Goal: Information Seeking & Learning: Learn about a topic

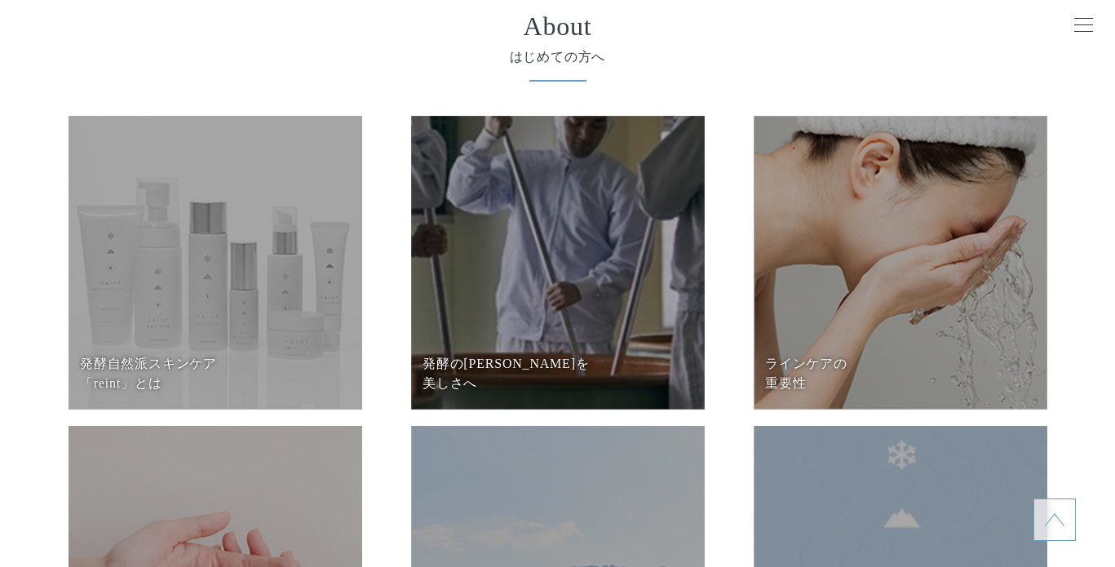
scroll to position [6643, 0]
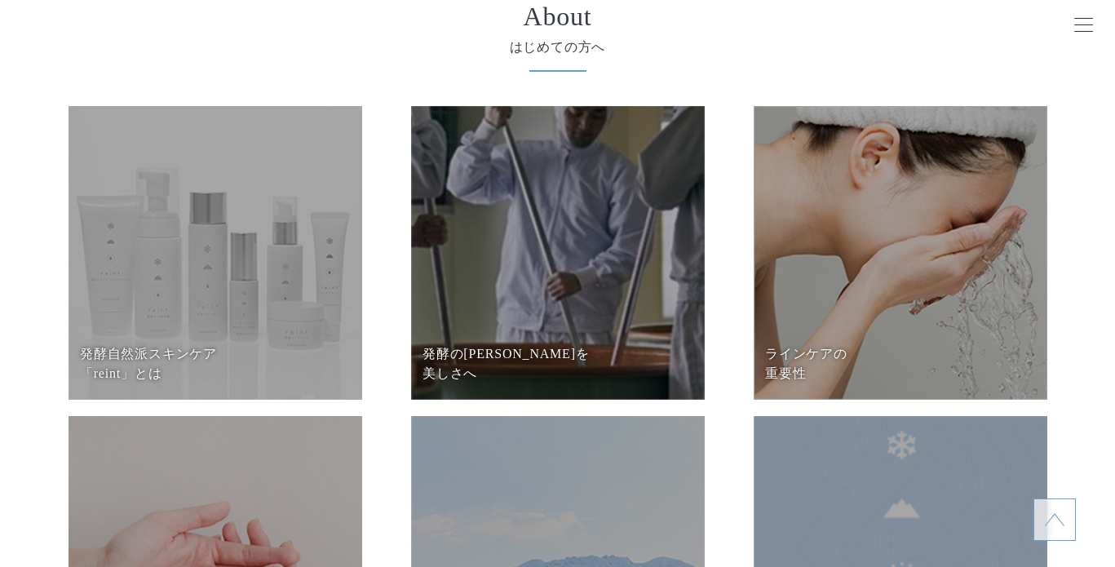
click at [264, 272] on dd at bounding box center [216, 253] width 294 height 294
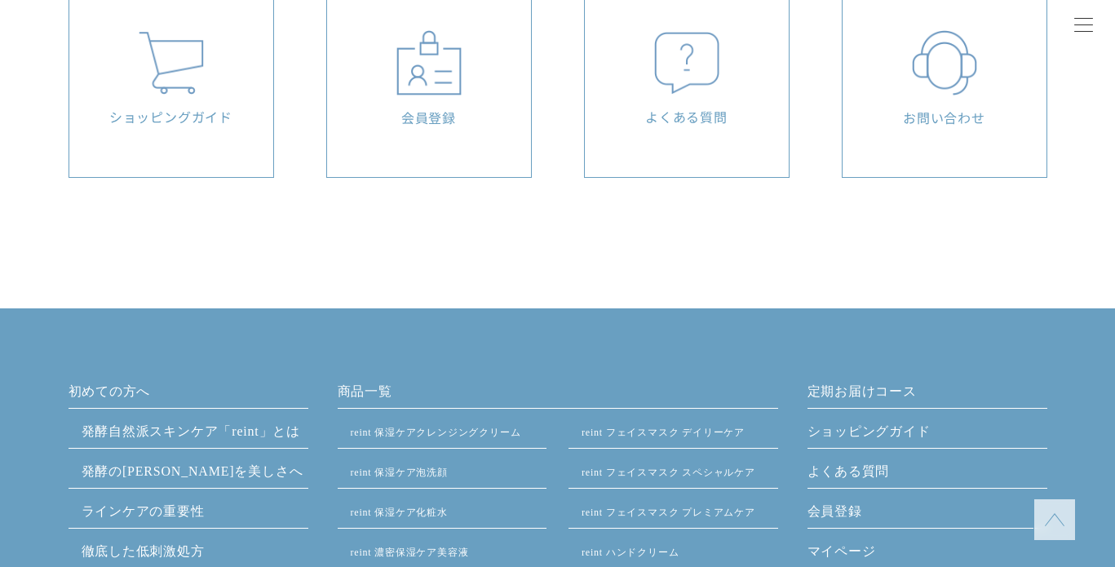
scroll to position [6896, 0]
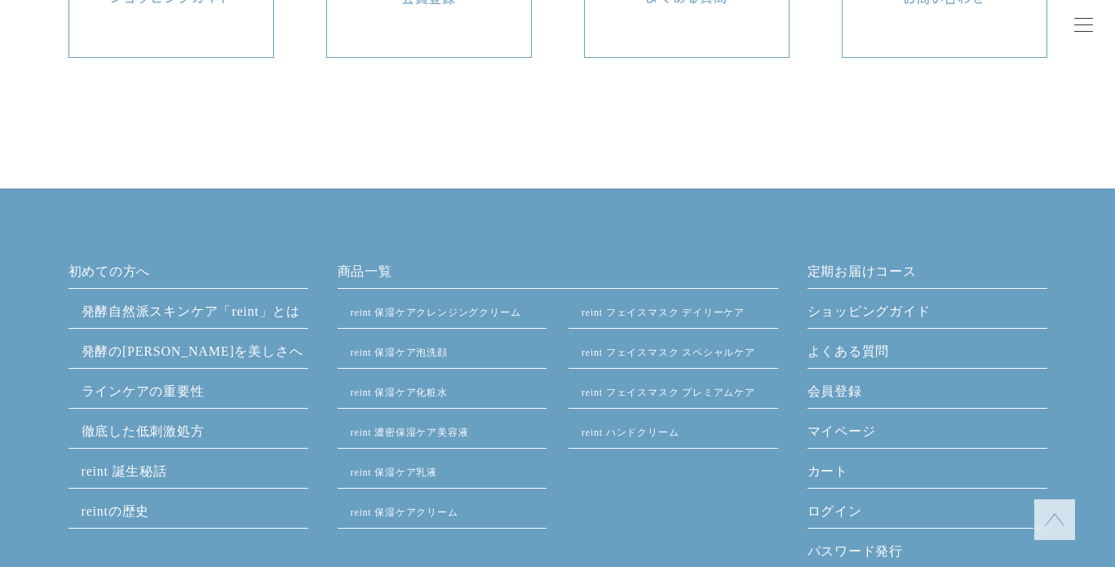
scroll to position [7751, 0]
click at [158, 459] on ul "発酵⾃然派スキンケア「reint」とは 発酵の知恵を美しさへ ラインケアの重要性 徹底した低刺激処方 reint 誕生秘話 reintの歴史" at bounding box center [189, 414] width 240 height 227
click at [158, 478] on li "reint 誕生秘話" at bounding box center [189, 474] width 240 height 27
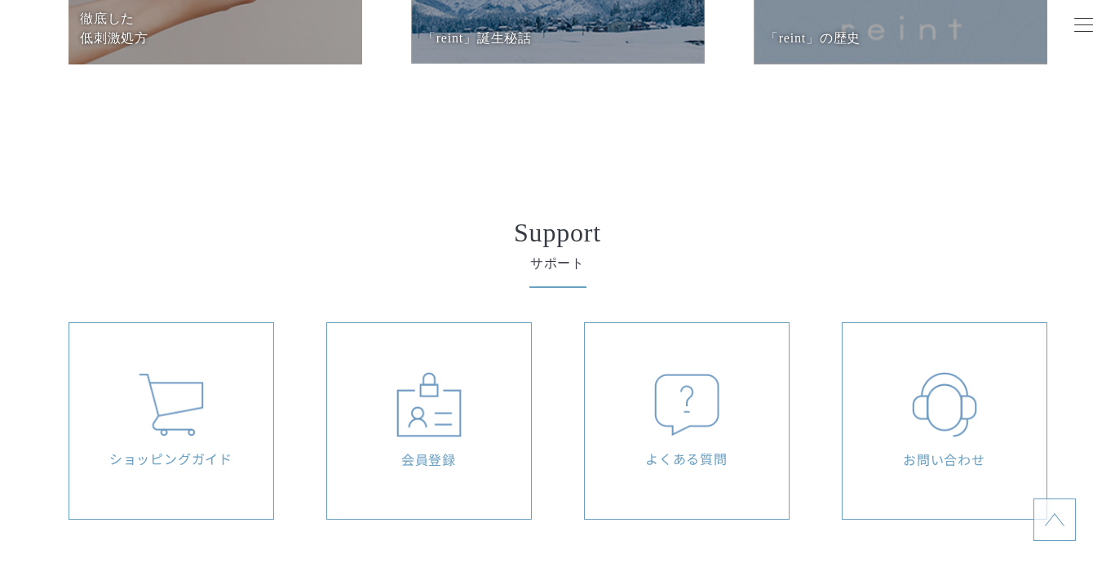
scroll to position [7195, 0]
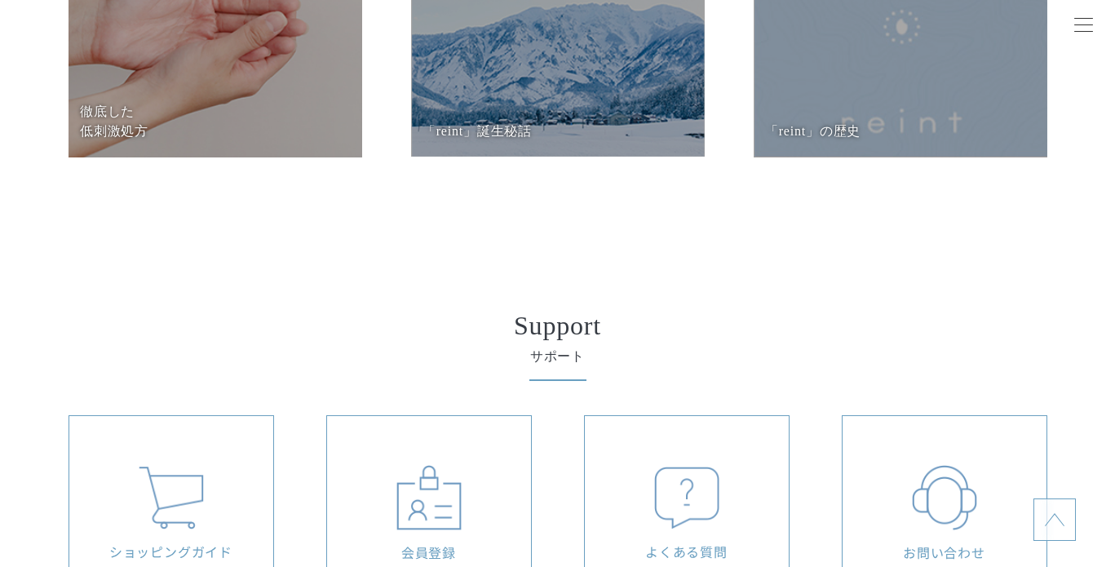
click at [519, 155] on dd at bounding box center [558, 10] width 294 height 293
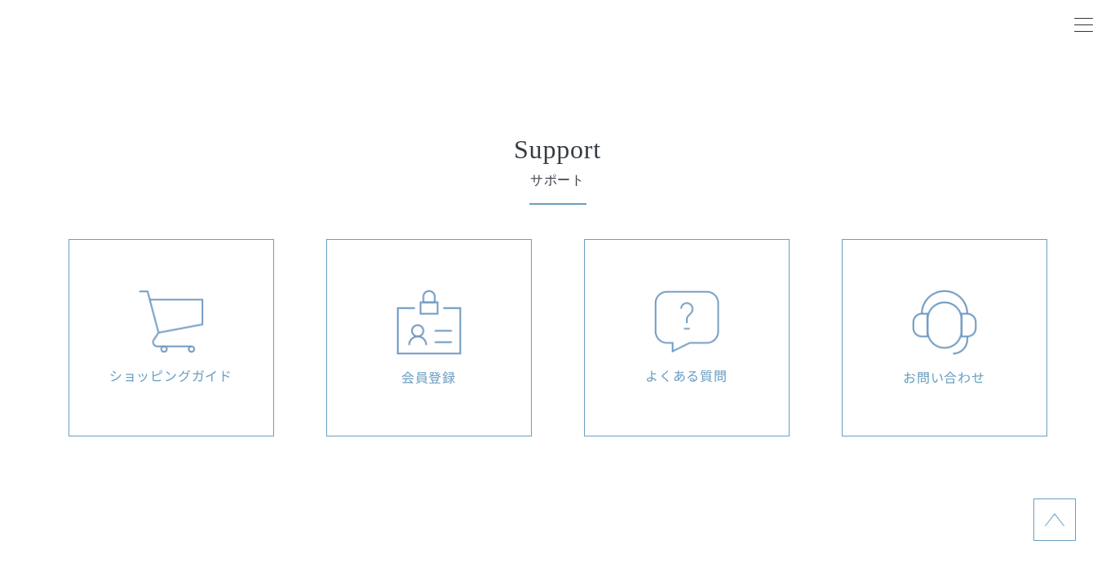
scroll to position [4624, 0]
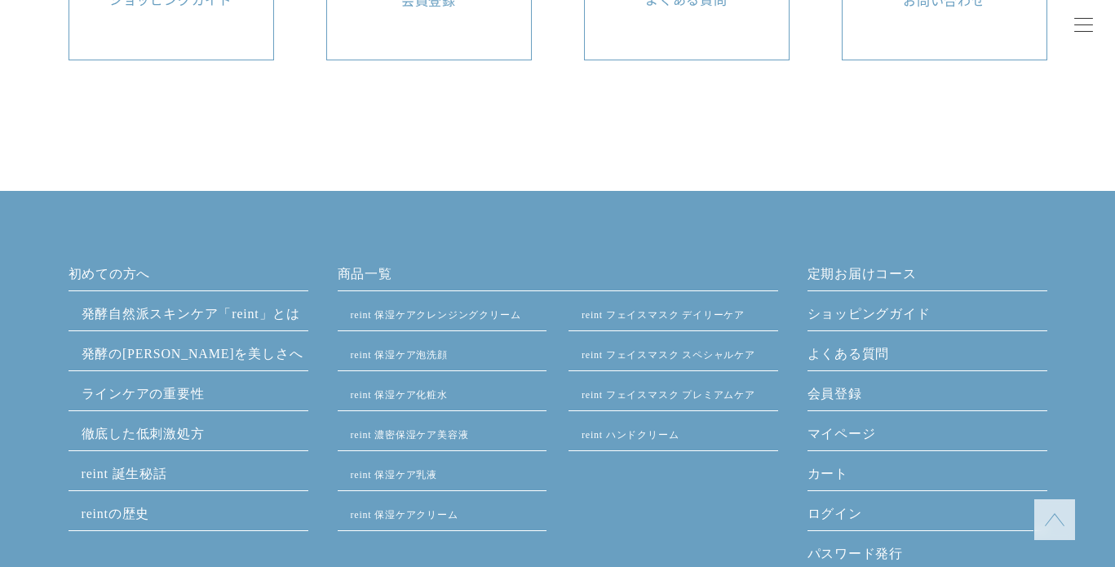
scroll to position [7968, 0]
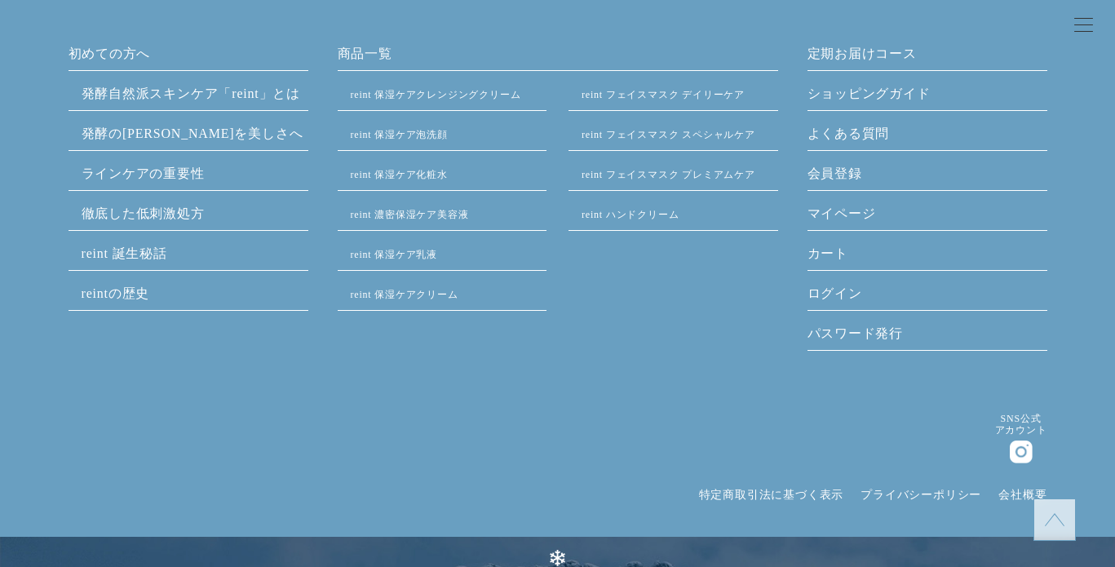
click at [244, 92] on link "発酵⾃然派スキンケア「reint」とは" at bounding box center [191, 93] width 219 height 14
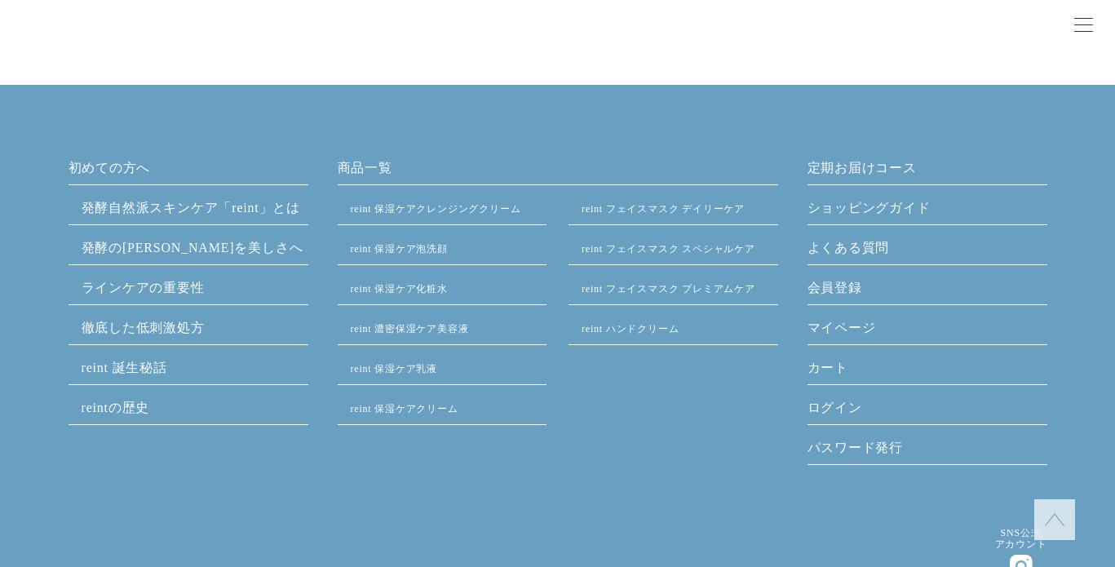
scroll to position [6687, 0]
